Goal: Task Accomplishment & Management: Use online tool/utility

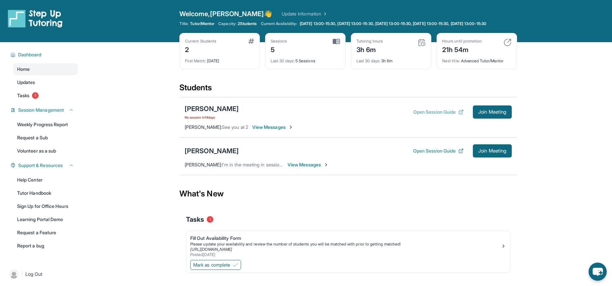
click at [455, 116] on button "Open Session Guide" at bounding box center [438, 112] width 50 height 7
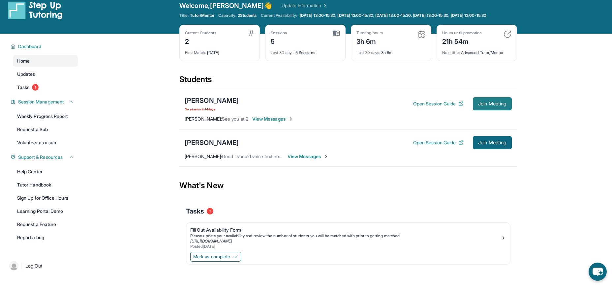
click at [507, 106] on span "Join Meeting" at bounding box center [493, 104] width 28 height 4
